Goal: Information Seeking & Learning: Learn about a topic

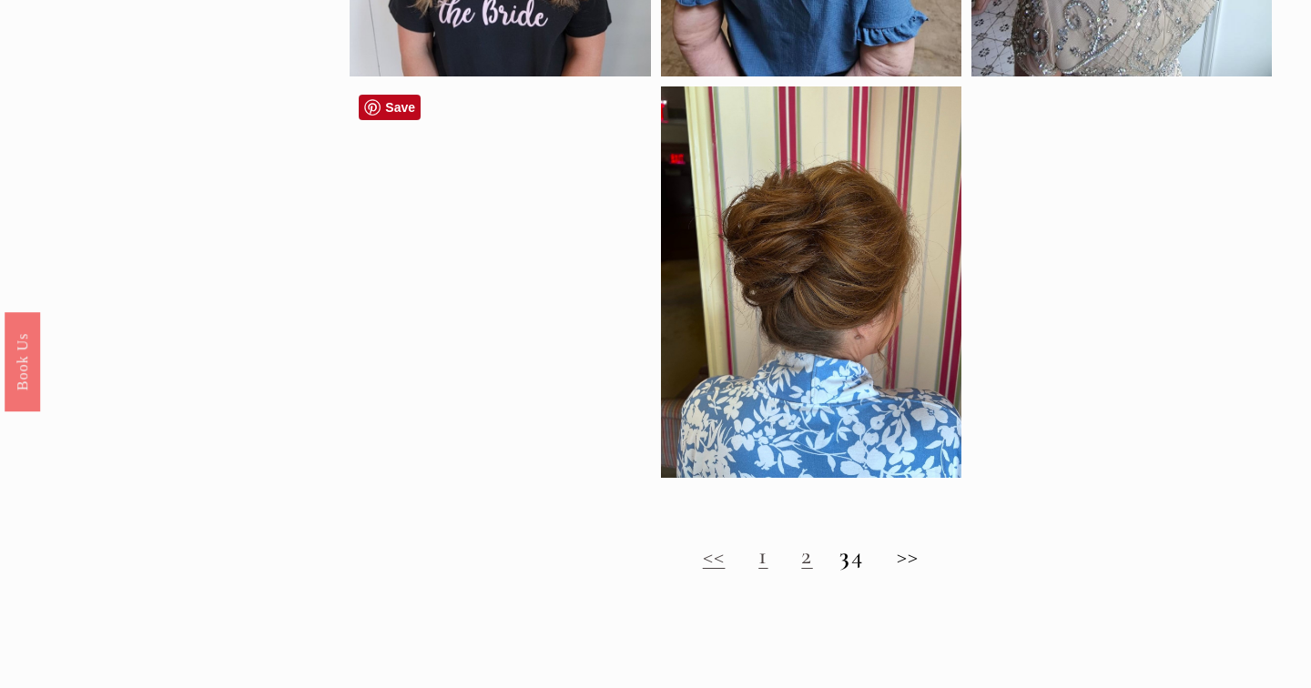
scroll to position [1275, 0]
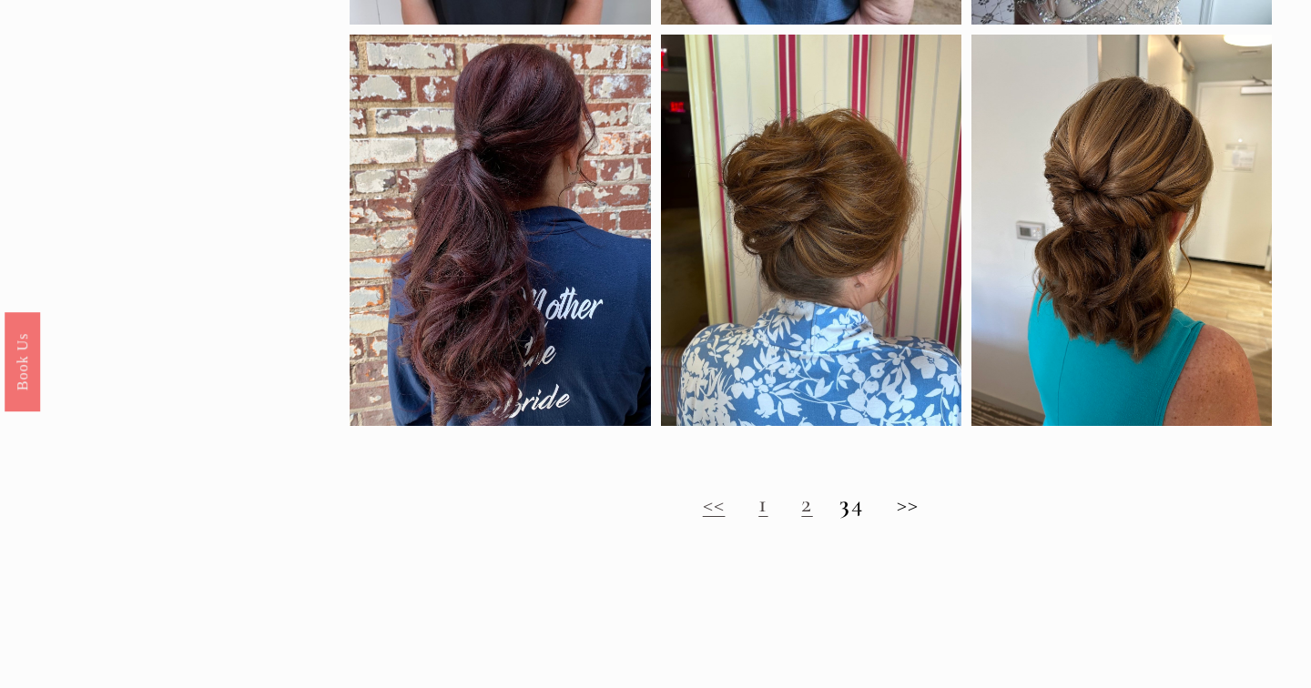
click at [801, 503] on link "2" at bounding box center [806, 504] width 11 height 30
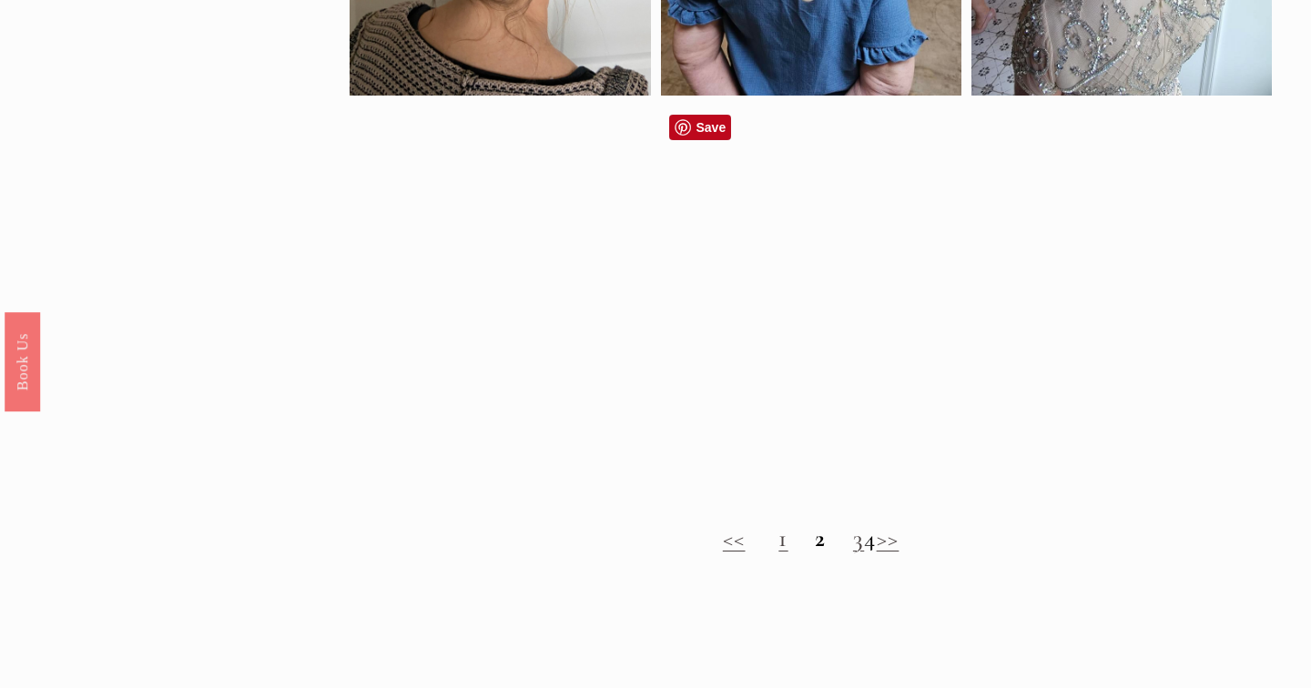
scroll to position [1334, 0]
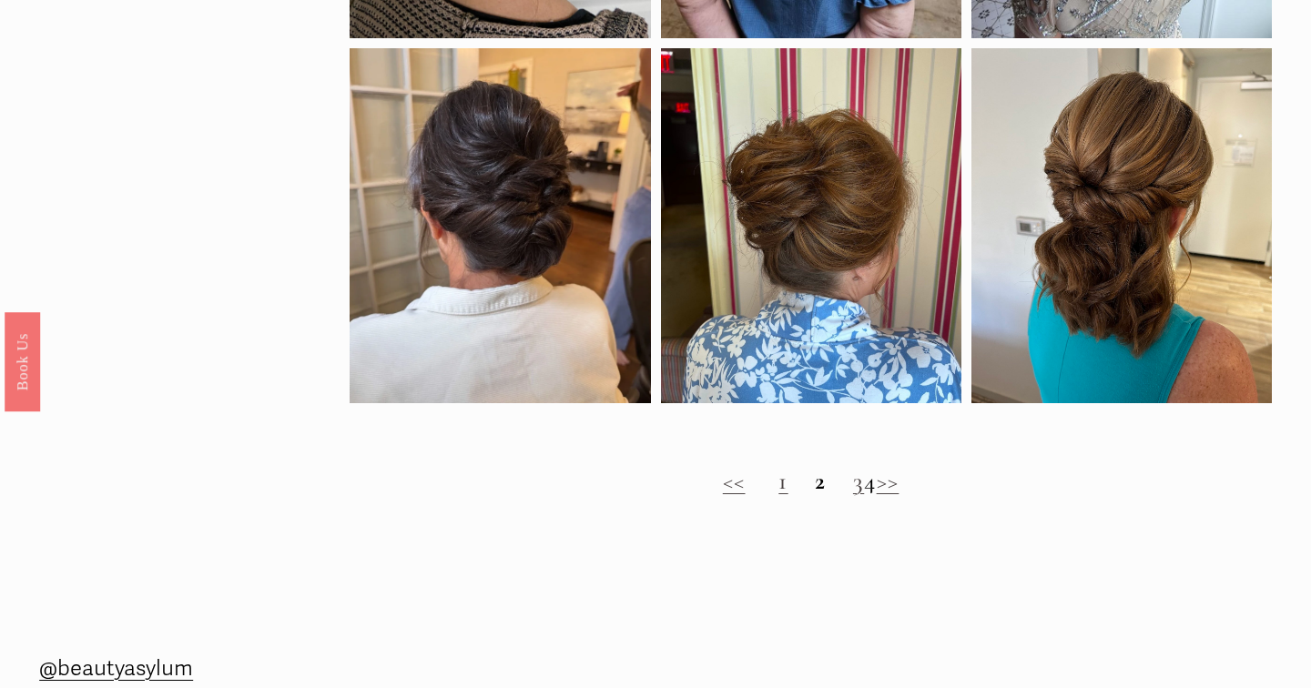
click at [778, 482] on link "1" at bounding box center [782, 481] width 9 height 30
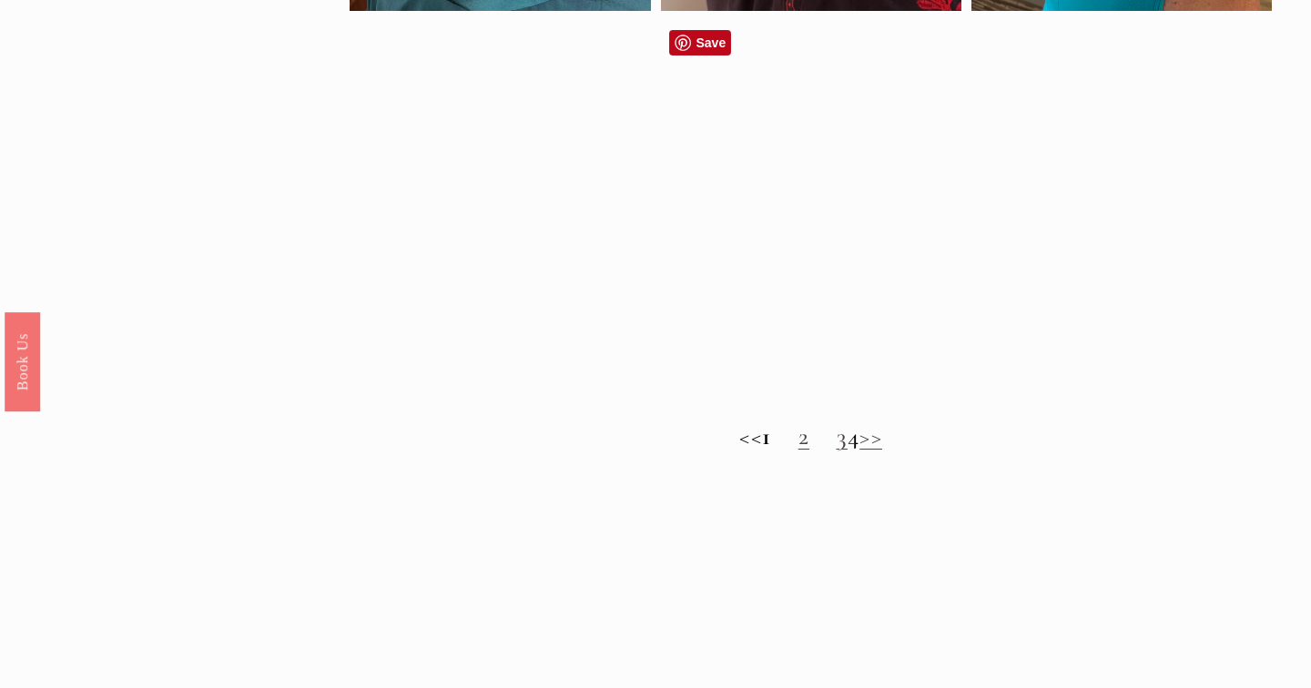
scroll to position [1374, 0]
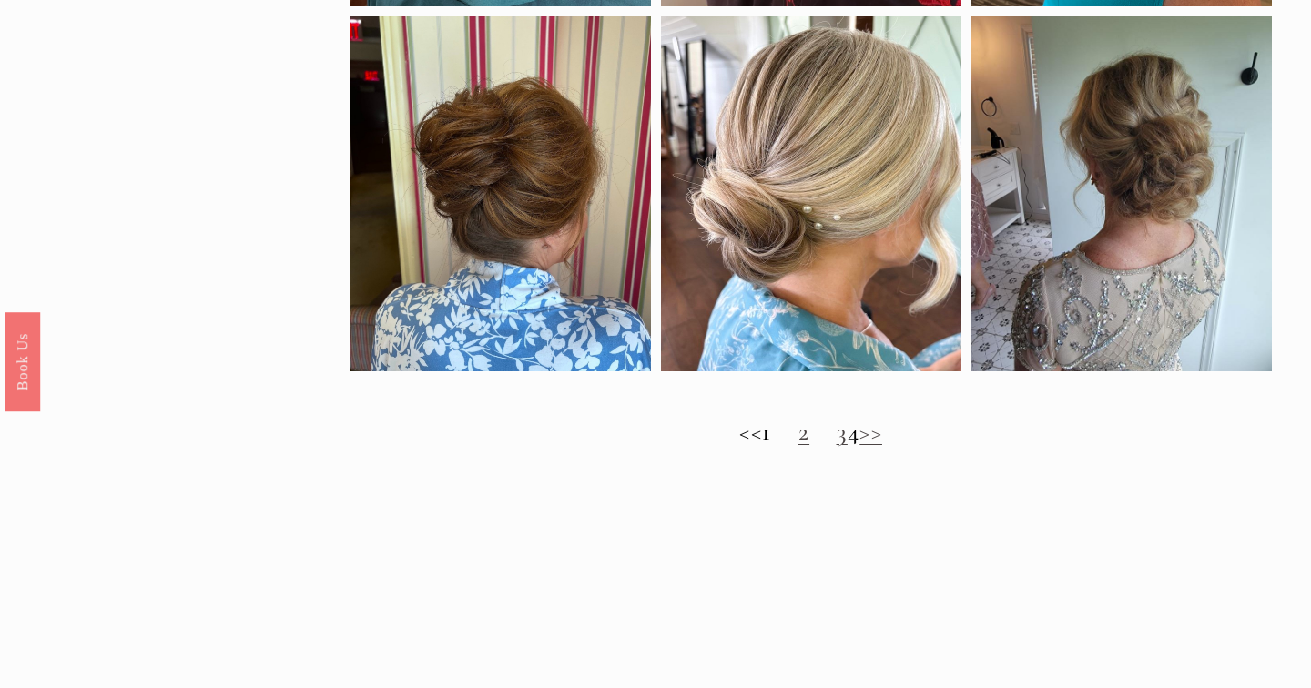
click at [870, 438] on h2 "<< 1 2 3 4 >>" at bounding box center [810, 432] width 921 height 29
click at [866, 436] on h2 "<< 1 2 3 4 >>" at bounding box center [810, 432] width 921 height 29
click at [756, 426] on h2 "<< 1 2 3 4 >>" at bounding box center [810, 432] width 921 height 29
click at [798, 435] on link "2" at bounding box center [803, 432] width 11 height 30
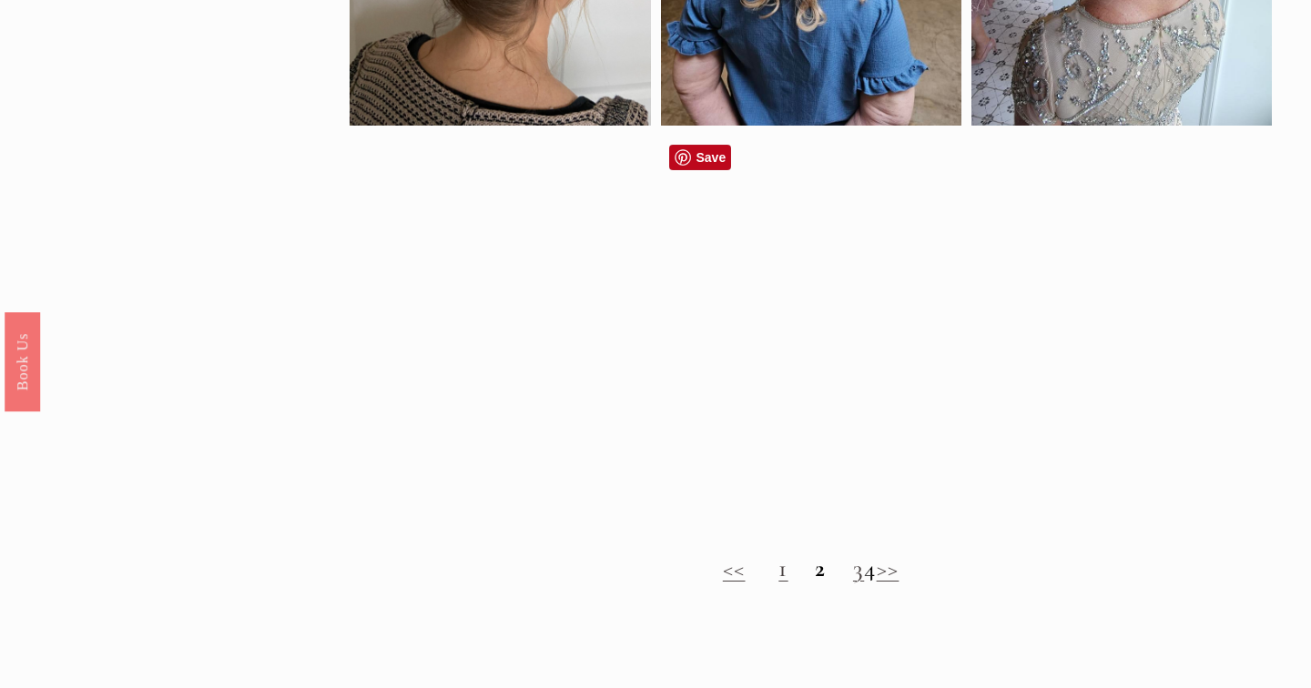
scroll to position [1249, 0]
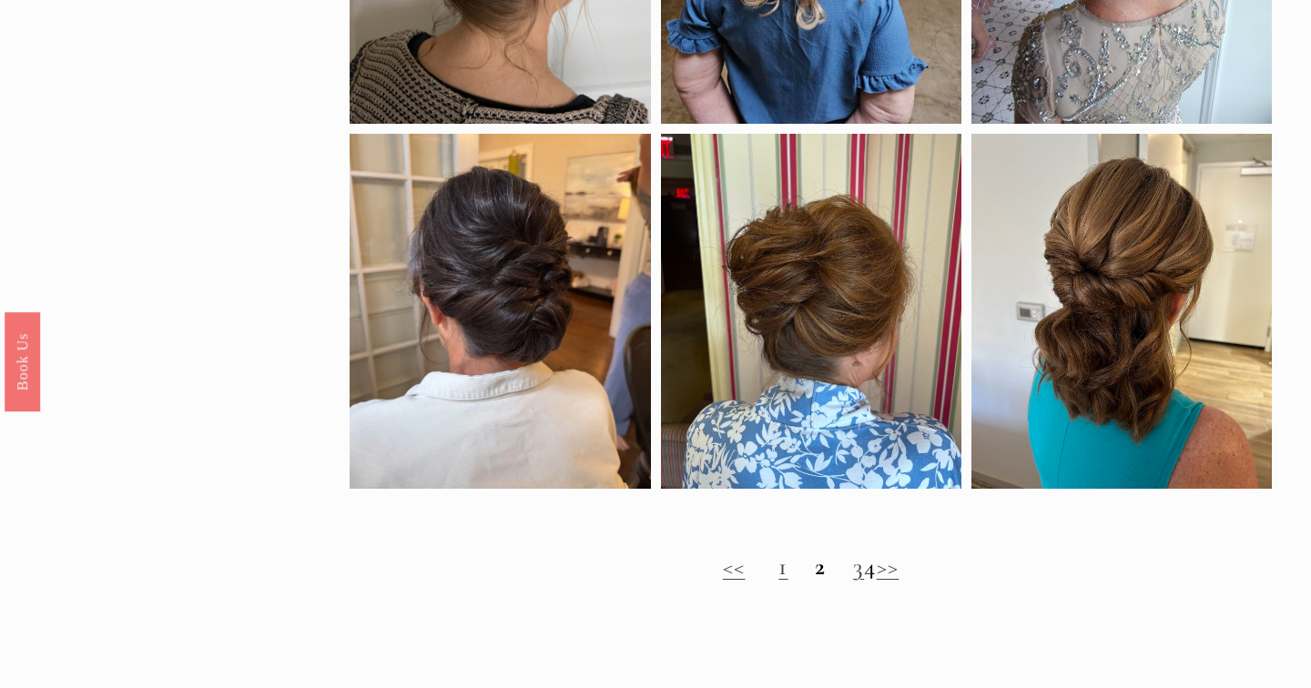
click at [853, 571] on link "3" at bounding box center [858, 567] width 11 height 30
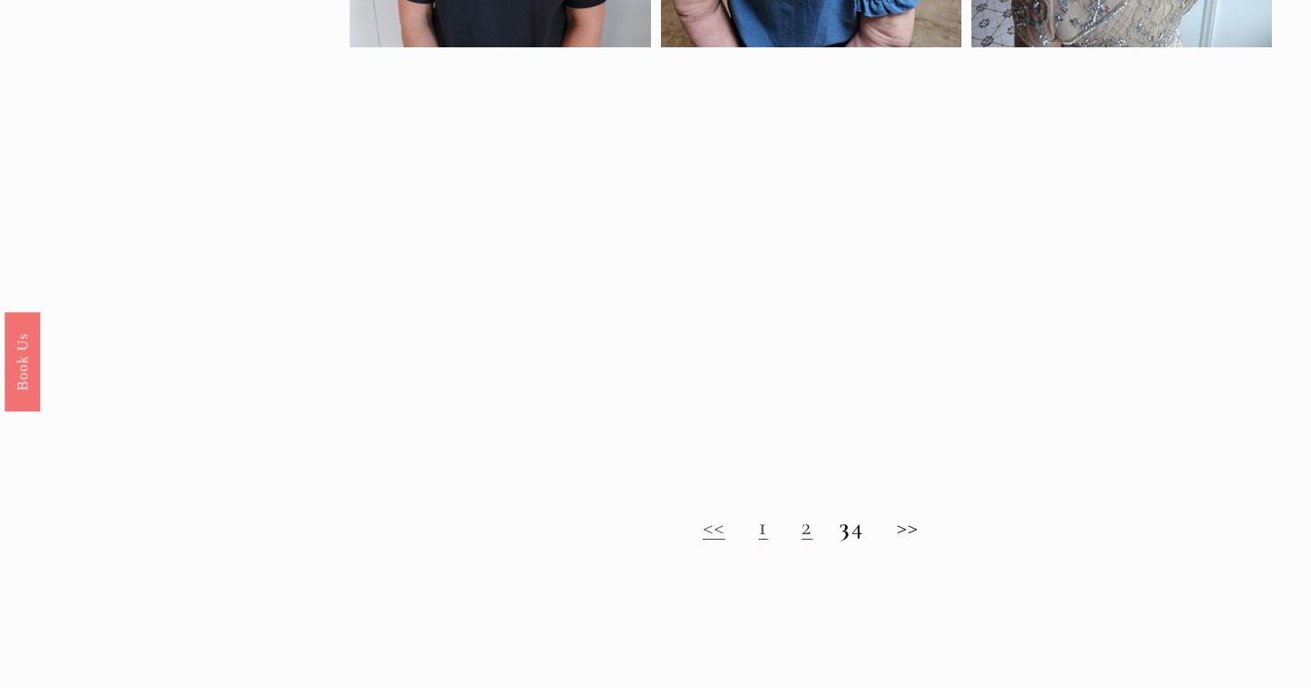
scroll to position [1254, 0]
